Goal: Information Seeking & Learning: Compare options

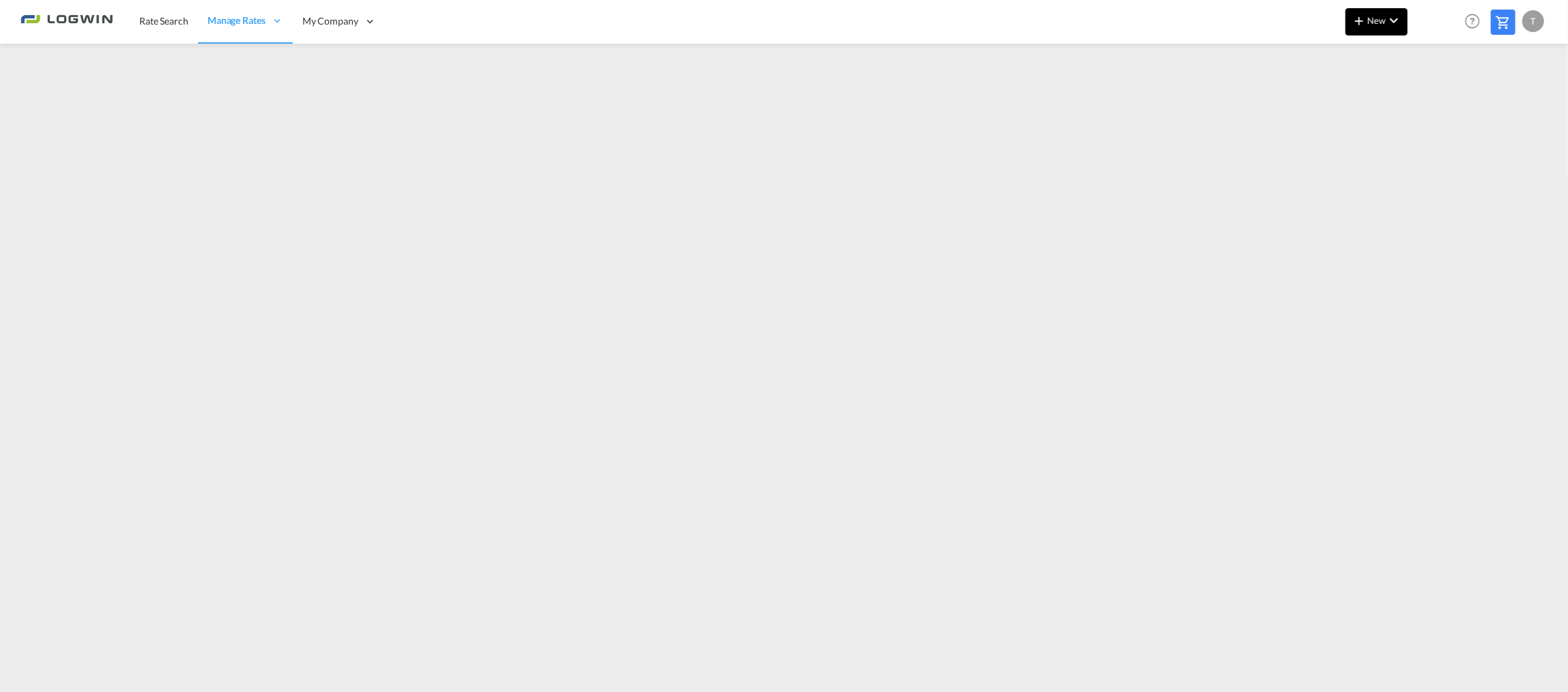
click at [1386, 19] on md-icon "icon-chevron-down" at bounding box center [1394, 20] width 16 height 16
click at [1509, 82] on md-backdrop at bounding box center [784, 346] width 1568 height 692
click at [1386, 24] on md-icon "icon-chevron-down" at bounding box center [1394, 20] width 16 height 16
click at [1435, 97] on span "Ratesheet" at bounding box center [1433, 102] width 15 height 27
click at [183, 26] on span "Rate Search" at bounding box center [163, 20] width 49 height 13
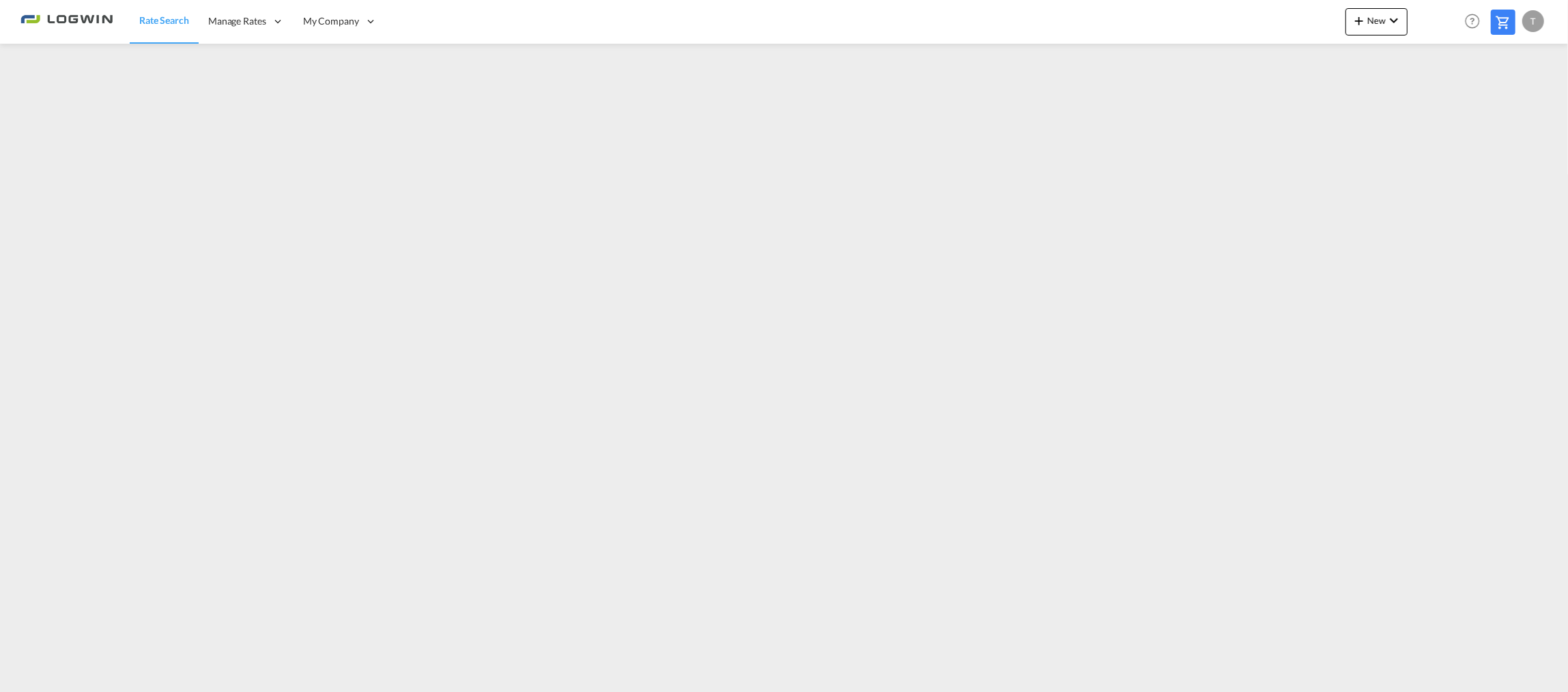
click at [161, 11] on link "Rate Search" at bounding box center [164, 21] width 69 height 45
